Goal: Check status: Check status

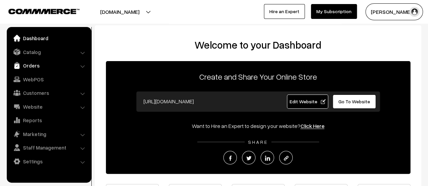
click at [34, 66] on link "Orders" at bounding box center [48, 66] width 81 height 12
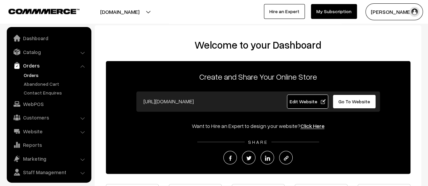
click at [33, 74] on link "Orders" at bounding box center [55, 75] width 67 height 7
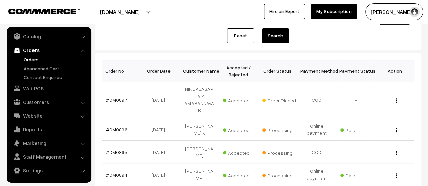
scroll to position [81, 0]
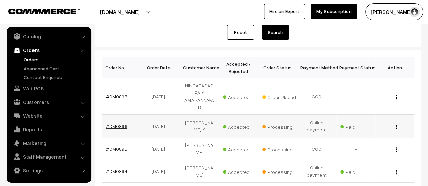
click at [112, 123] on link "#DM0896" at bounding box center [116, 126] width 21 height 6
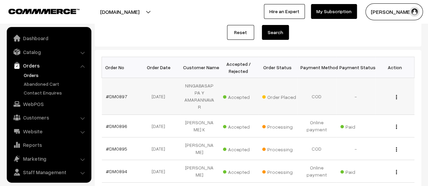
scroll to position [16, 0]
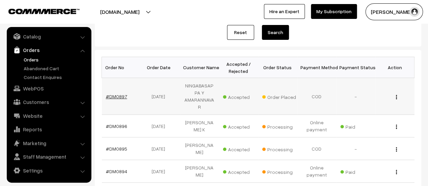
click at [115, 94] on link "#DM0897" at bounding box center [116, 97] width 21 height 6
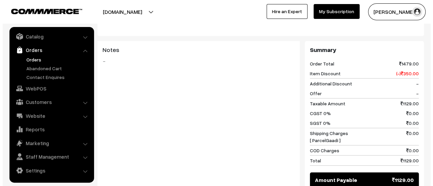
scroll to position [1043, 0]
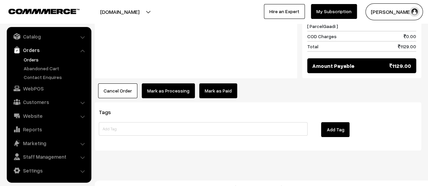
click at [163, 84] on button "Mark as Processing" at bounding box center [168, 91] width 53 height 15
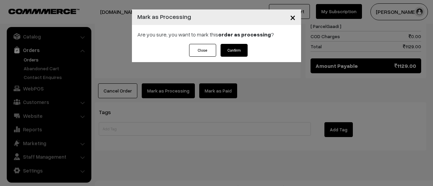
click at [233, 52] on button "Confirm" at bounding box center [234, 50] width 27 height 13
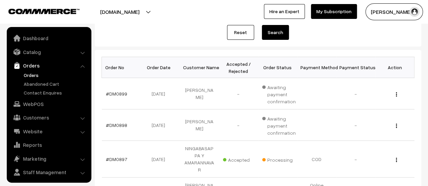
scroll to position [16, 0]
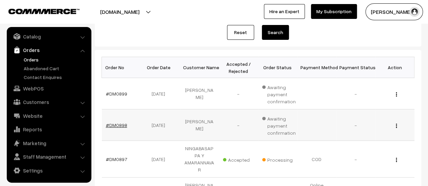
click at [114, 124] on link "#DM0898" at bounding box center [116, 125] width 21 height 6
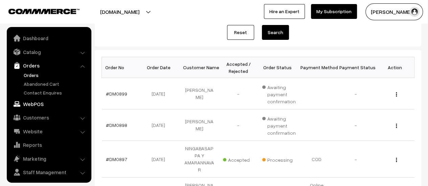
scroll to position [16, 0]
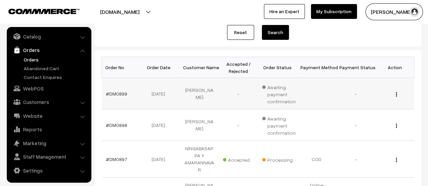
click at [117, 98] on td "#DM0899" at bounding box center [121, 93] width 39 height 31
click at [116, 91] on link "#DM0899" at bounding box center [116, 94] width 21 height 6
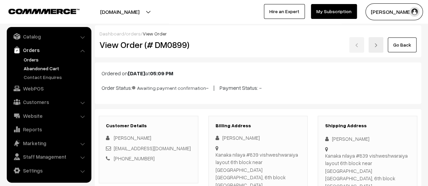
click at [30, 68] on link "Abandoned Cart" at bounding box center [55, 68] width 67 height 7
